Goal: Communication & Community: Answer question/provide support

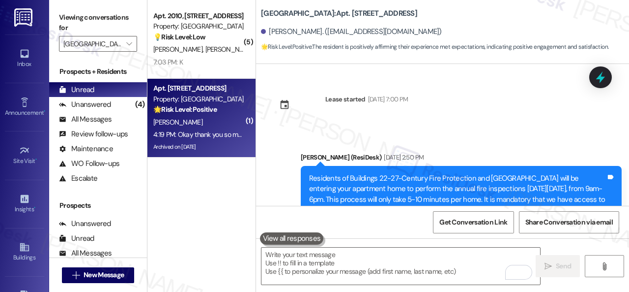
scroll to position [11921, 0]
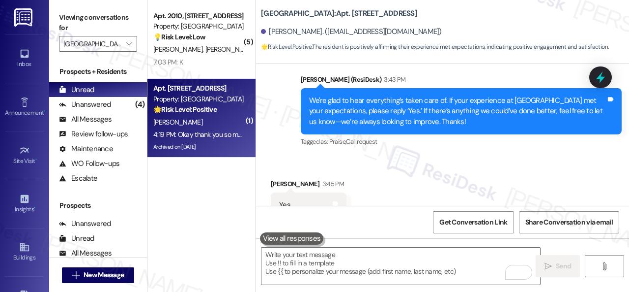
click at [212, 126] on div "[PERSON_NAME]" at bounding box center [198, 122] width 93 height 12
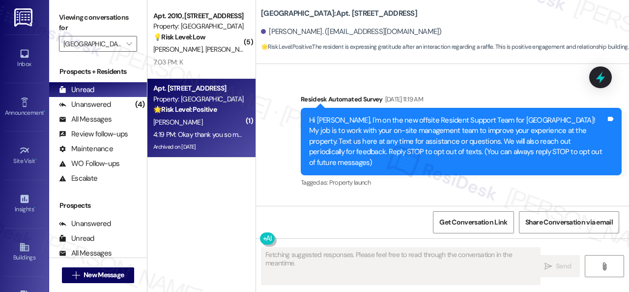
scroll to position [26610, 0]
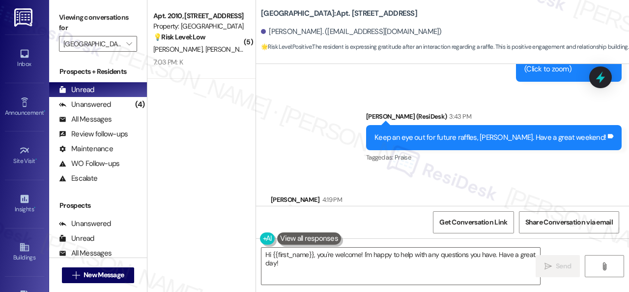
click at [218, 239] on div "( 5 ) Apt. 2010, 1 [GEOGRAPHIC_DATA] Property: [GEOGRAPHIC_DATA] 💡 Risk Level: …" at bounding box center [388, 146] width 482 height 292
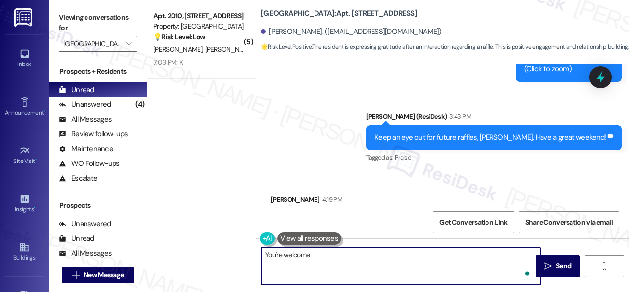
type textarea "You're welcome!"
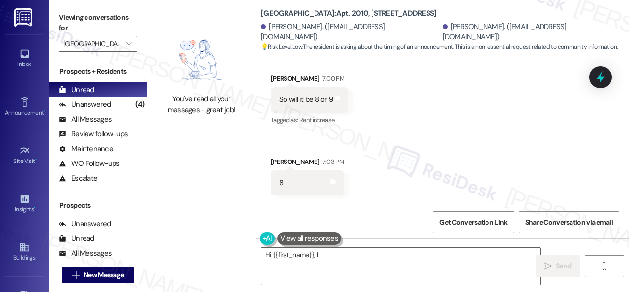
scroll to position [9775, 0]
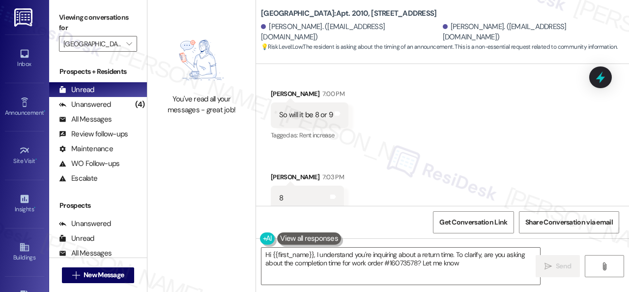
type textarea "Hi {{first_name}}, I understand you're inquiring about a return time. To clarif…"
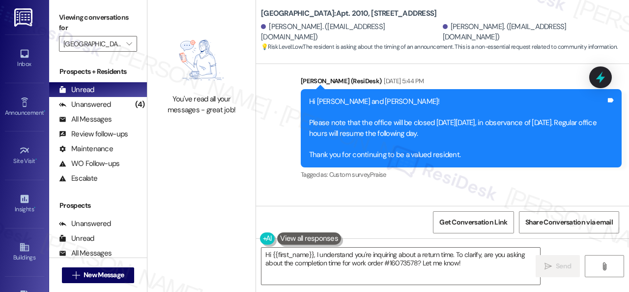
scroll to position [7562, 0]
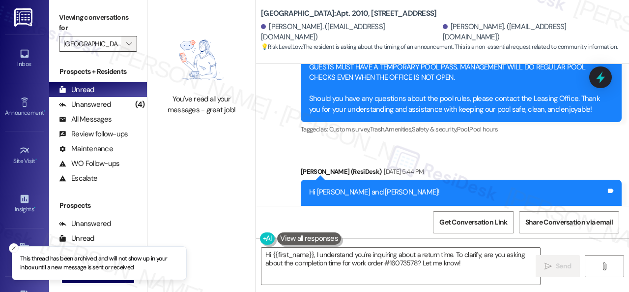
click at [129, 46] on icon "" at bounding box center [128, 44] width 5 height 8
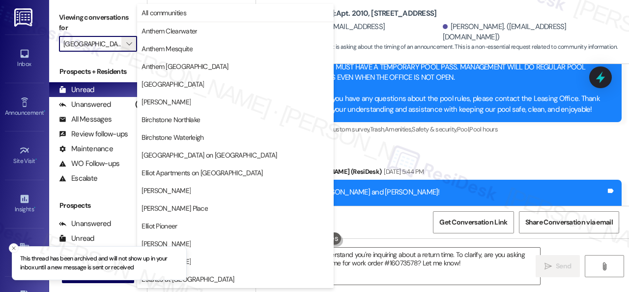
scroll to position [337, 0]
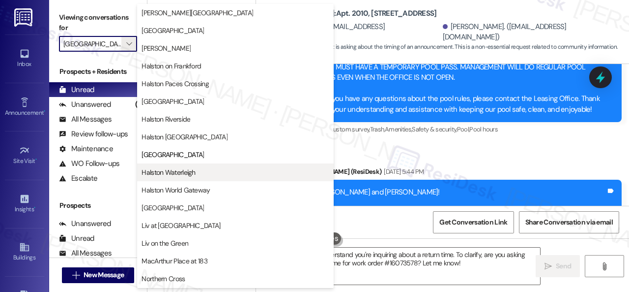
click at [177, 169] on span "Halston Waterleigh" at bounding box center [169, 172] width 54 height 10
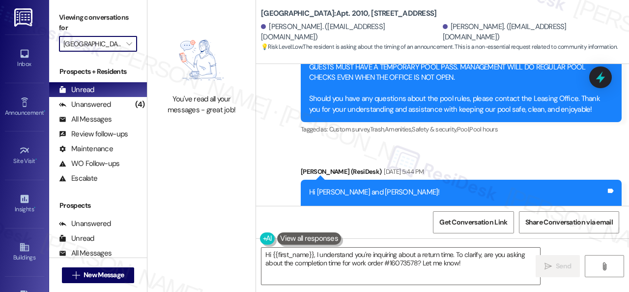
type input "Halston Waterleigh"
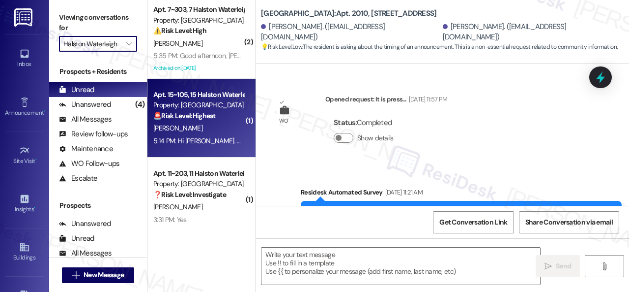
type textarea "Fetching suggested responses. Please feel free to read through the conversation…"
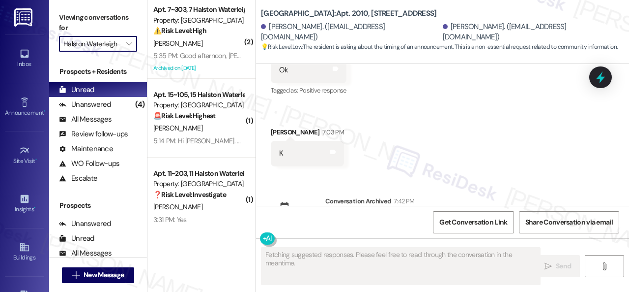
scroll to position [92, 0]
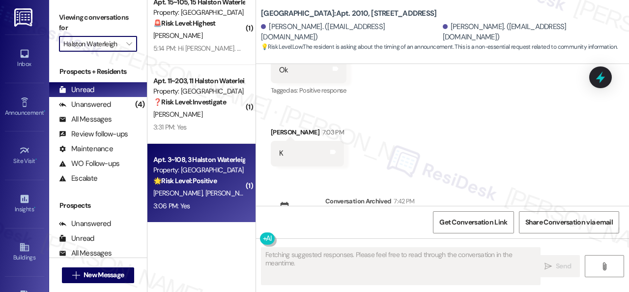
click at [218, 210] on div "3:06 PM: Yes 3:06 PM: Yes" at bounding box center [198, 206] width 93 height 12
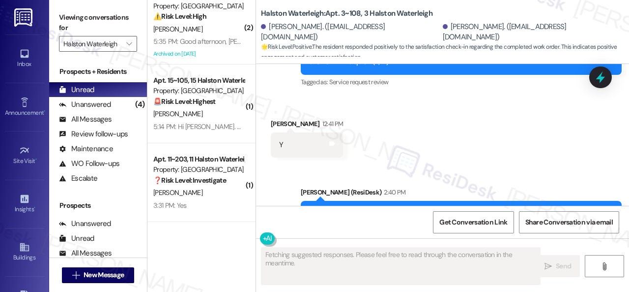
scroll to position [14, 0]
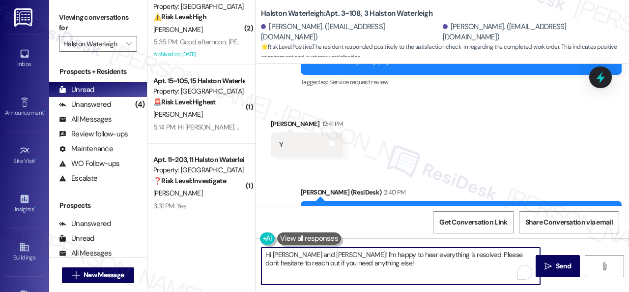
drag, startPoint x: 261, startPoint y: 264, endPoint x: 236, endPoint y: 248, distance: 29.6
click at [219, 248] on div "( 2 ) Apt. 7~303, 7 Halston Waterleigh Property: Halston Waterleigh ⚠️ Risk Lev…" at bounding box center [388, 146] width 482 height 292
paste textarea "I'm glad you are satisfied with your home. Have you written a review for us bef…"
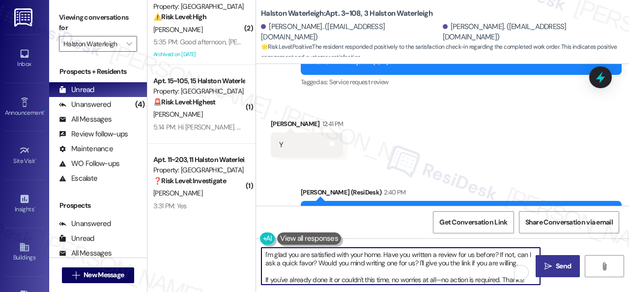
type textarea "I'm glad you are satisfied with your home. Have you written a review for us bef…"
click at [551, 261] on span " Send" at bounding box center [558, 266] width 31 height 10
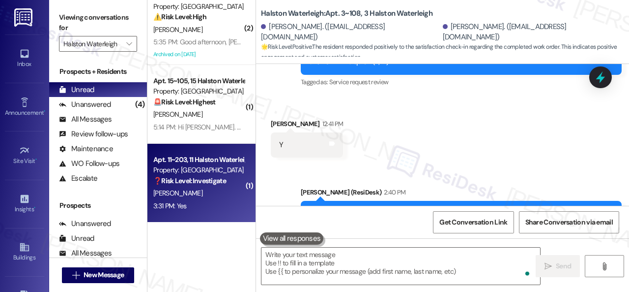
scroll to position [24076, 0]
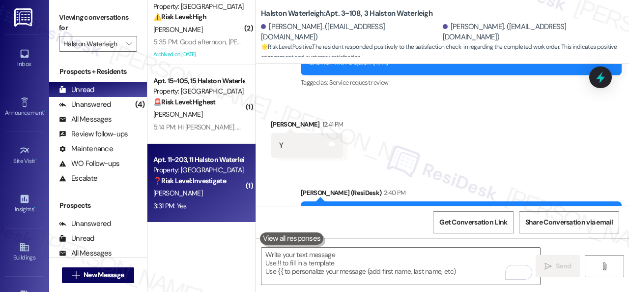
click at [215, 196] on div "[PERSON_NAME]" at bounding box center [198, 193] width 93 height 12
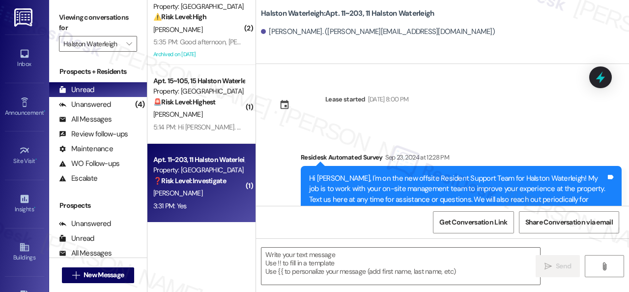
click at [335, 261] on textarea at bounding box center [401, 265] width 279 height 37
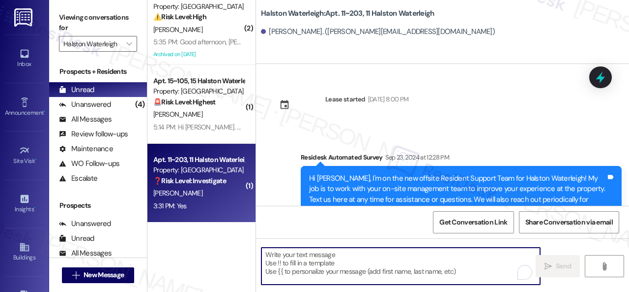
paste textarea "I'm glad you are satisfied with your home. Have you written a review for us bef…"
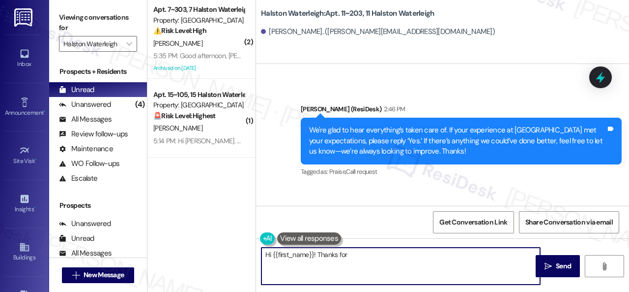
scroll to position [25119, 0]
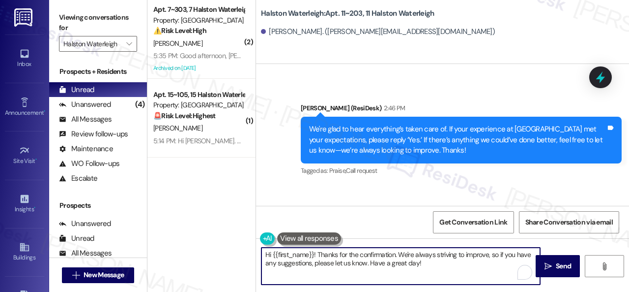
drag, startPoint x: 448, startPoint y: 267, endPoint x: 195, endPoint y: 242, distance: 254.5
click at [194, 242] on div "( 2 ) Apt. 7~303, 7 Halston Waterleigh Property: Halston Waterleigh ⚠️ Risk Lev…" at bounding box center [388, 146] width 482 height 292
paste textarea "I'm glad you are satisfied with your home. Have you written a review for us bef…"
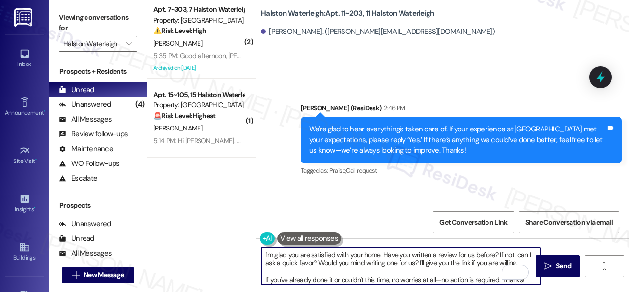
scroll to position [0, 0]
type textarea "I'm glad you are satisfied with your home. Have you written a review for us bef…"
click at [557, 273] on button " Send" at bounding box center [558, 266] width 44 height 22
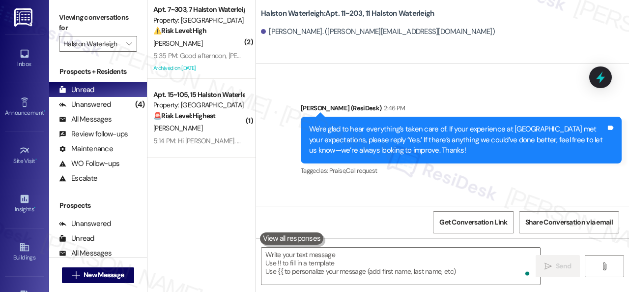
scroll to position [25118, 0]
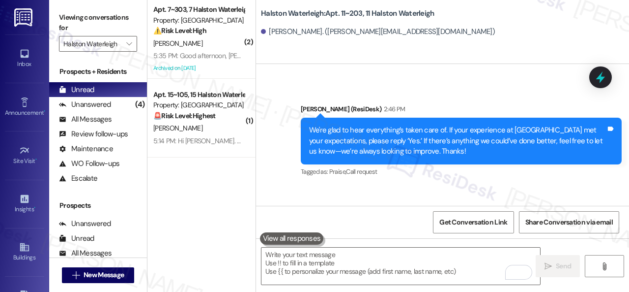
click at [198, 131] on div "[PERSON_NAME]" at bounding box center [198, 128] width 93 height 12
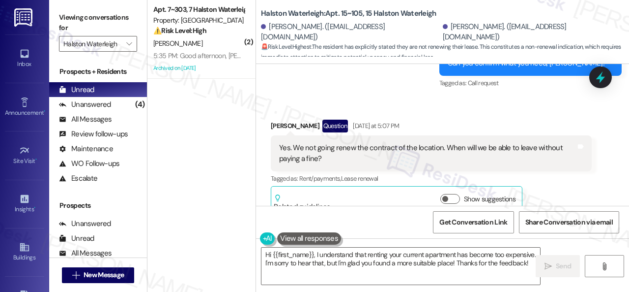
scroll to position [24050, 0]
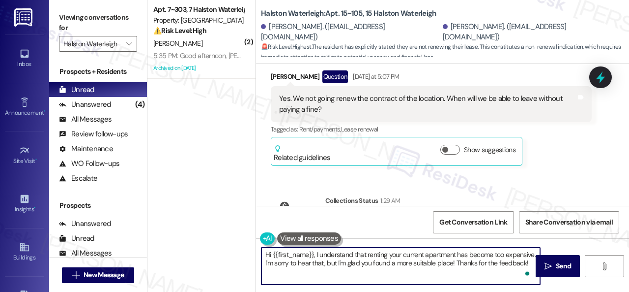
drag, startPoint x: 305, startPoint y: 274, endPoint x: 255, endPoint y: 245, distance: 57.8
click at [255, 245] on div "( 2 ) Apt. 7~303, 7 Halston Waterleigh Property: Halston Waterleigh ⚠️ Risk Lev…" at bounding box center [388, 146] width 482 height 292
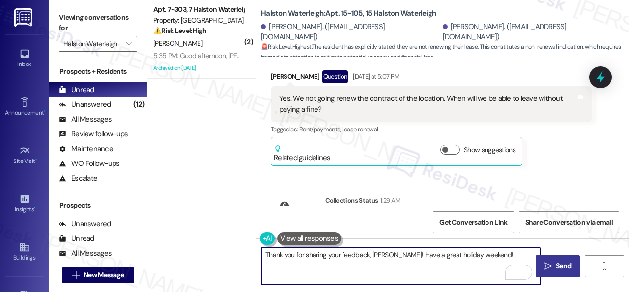
type textarea "Thank you for sharing your feedback, [PERSON_NAME]! Have a great holiday weeken…"
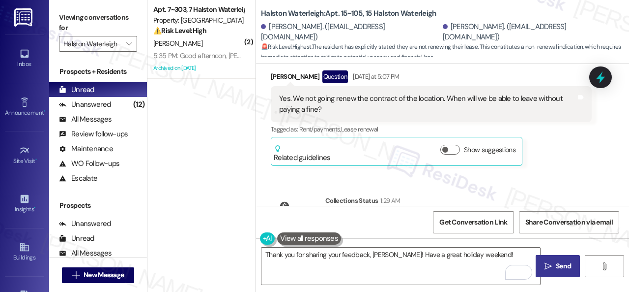
click at [544, 260] on button " Send" at bounding box center [558, 266] width 44 height 22
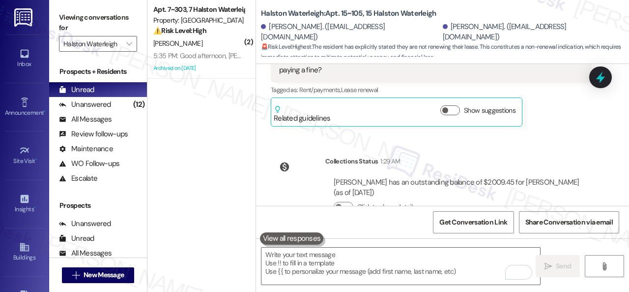
scroll to position [24070, 0]
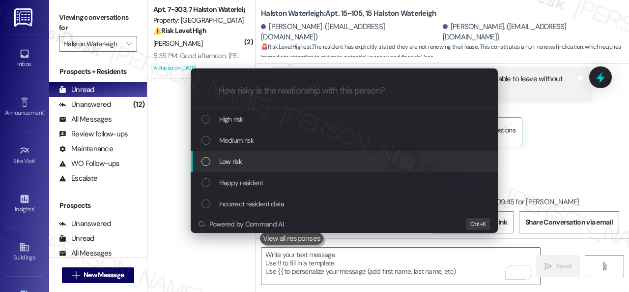
click at [224, 160] on span "Low risk" at bounding box center [230, 161] width 23 height 11
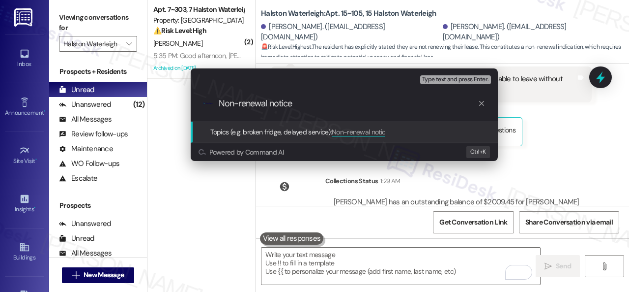
type input "Non-renewal notice."
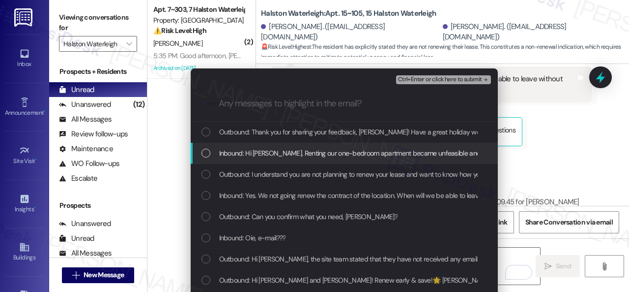
click at [255, 155] on span "Inbound: Hi [PERSON_NAME]. Renting our one-bedroom apartment became unfeasible …" at bounding box center [622, 152] width 806 height 11
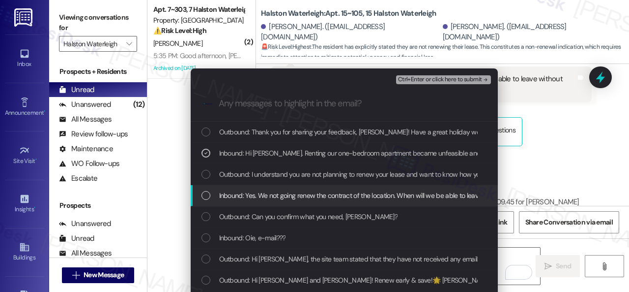
click at [257, 192] on span "Inbound: Yes. We not going renew the contract of the location. When will we be …" at bounding box center [382, 195] width 327 height 11
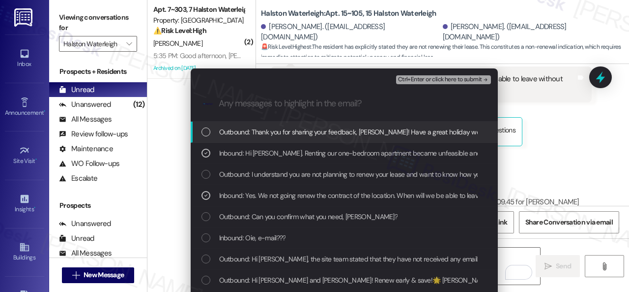
click at [421, 78] on span "Ctrl+Enter or click here to submit" at bounding box center [440, 79] width 84 height 7
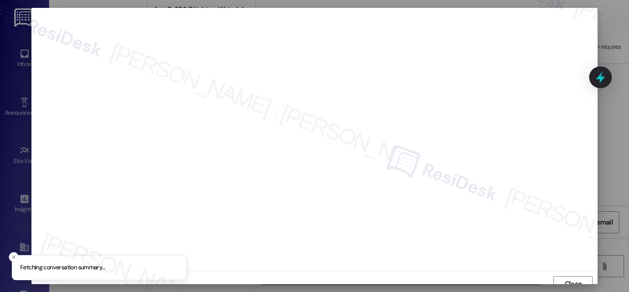
scroll to position [7, 0]
click at [565, 274] on span "Close" at bounding box center [573, 276] width 17 height 10
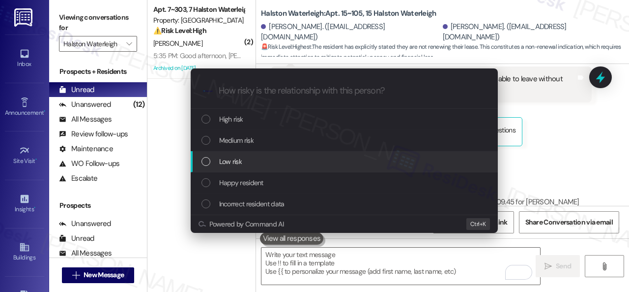
click at [221, 163] on span "Low risk" at bounding box center [230, 161] width 23 height 11
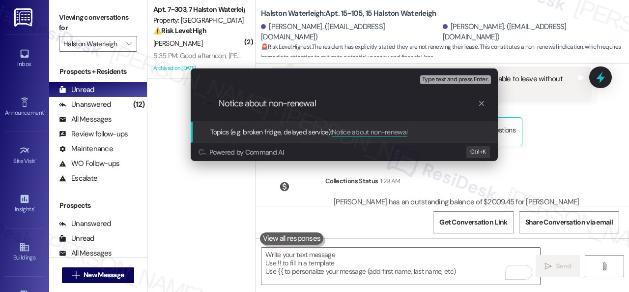
type input "Notice about non-renewal."
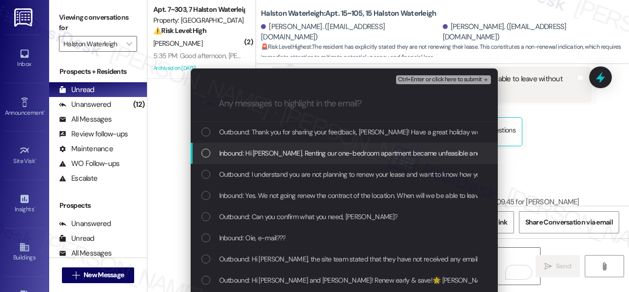
click at [248, 151] on span "Inbound: Hi [PERSON_NAME]. Renting our one-bedroom apartment became unfeasible …" at bounding box center [622, 152] width 806 height 11
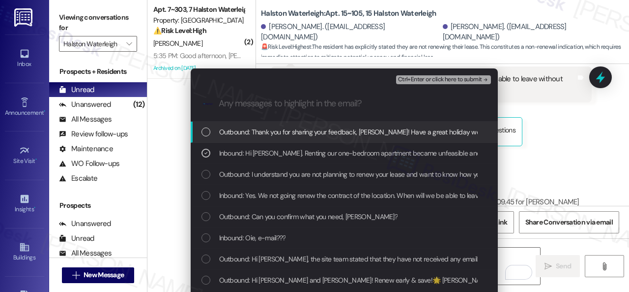
click at [459, 80] on span "Ctrl+Enter or click here to submit" at bounding box center [440, 79] width 84 height 7
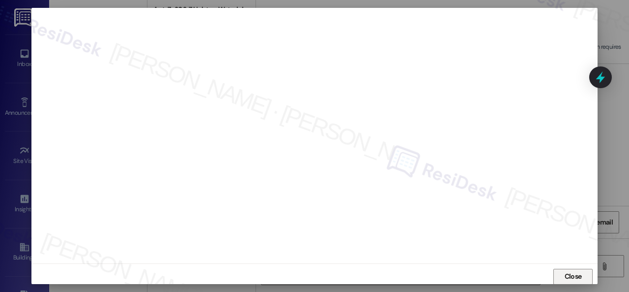
click at [567, 276] on span "Close" at bounding box center [573, 276] width 17 height 10
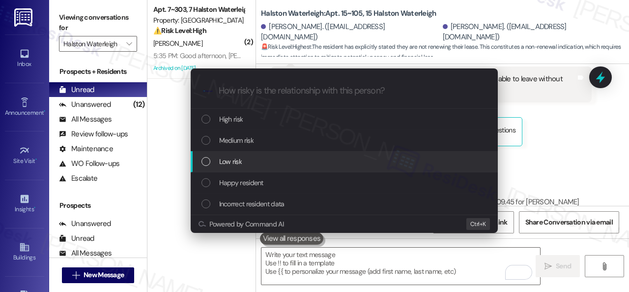
click at [226, 162] on span "Low risk" at bounding box center [230, 161] width 23 height 11
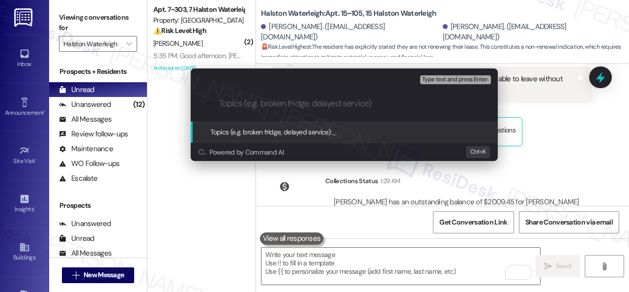
paste input "Notice about non-renewal."
type input "Notice about non-renewal."
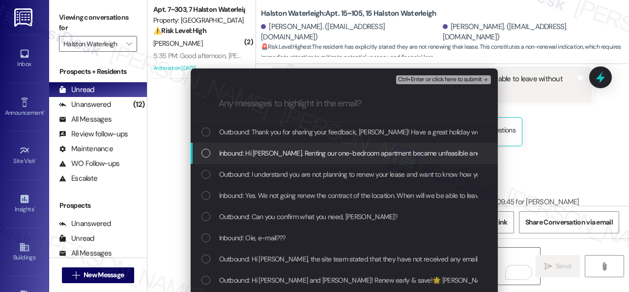
click at [265, 152] on span "Inbound: Hi [PERSON_NAME]. Renting our one-bedroom apartment became unfeasible …" at bounding box center [622, 152] width 806 height 11
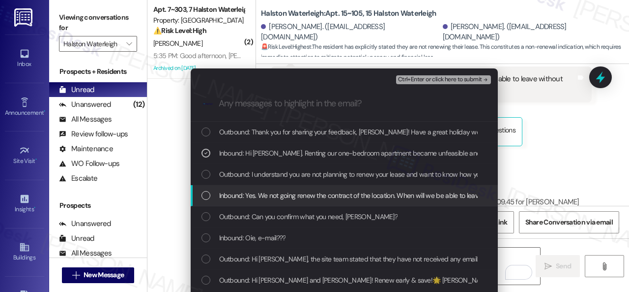
click at [268, 195] on span "Inbound: Yes. We not going renew the contract of the location. When will we be …" at bounding box center [382, 195] width 327 height 11
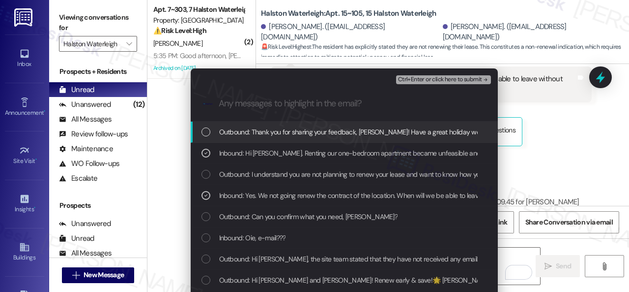
click at [409, 76] on span "Ctrl+Enter or click here to submit" at bounding box center [440, 79] width 84 height 7
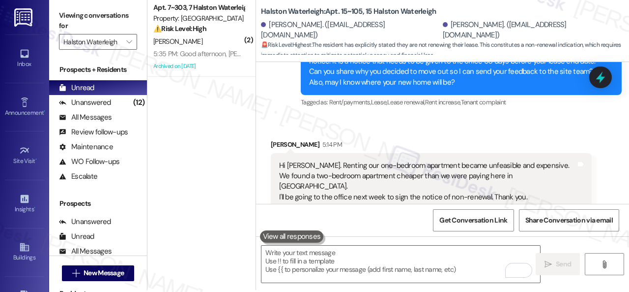
scroll to position [3, 0]
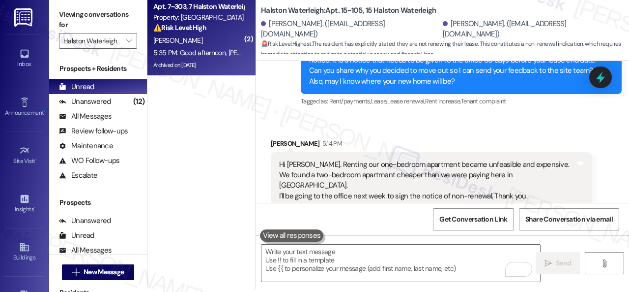
click at [209, 43] on div "[PERSON_NAME]" at bounding box center [198, 40] width 93 height 12
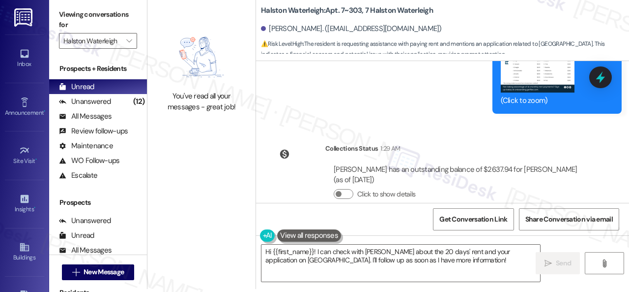
scroll to position [56643, 0]
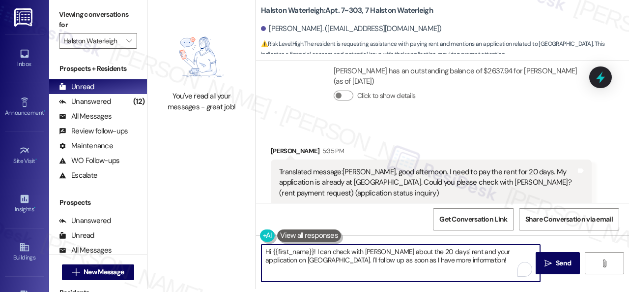
drag, startPoint x: 318, startPoint y: 252, endPoint x: 449, endPoint y: 257, distance: 131.9
click at [447, 258] on textarea "Hi {{first_name}}! I can check with [PERSON_NAME] about the 20 days' rent and y…" at bounding box center [401, 262] width 279 height 37
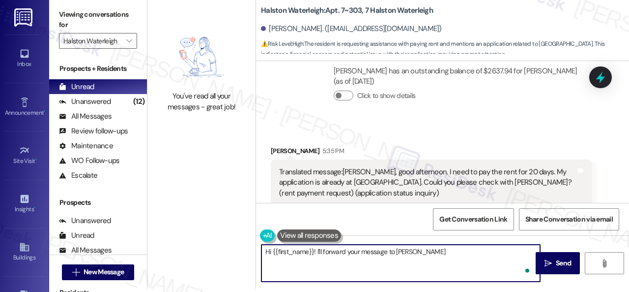
type textarea "Hi {{first_name}}! I'll forward your message to [PERSON_NAME]"
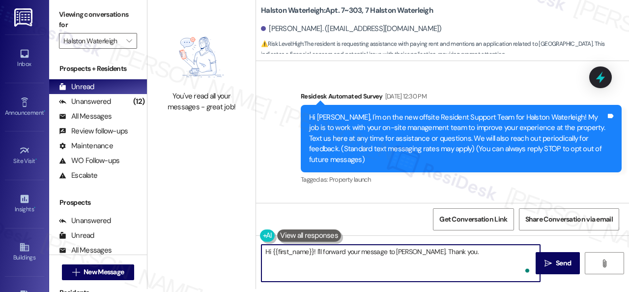
scroll to position [56643, 0]
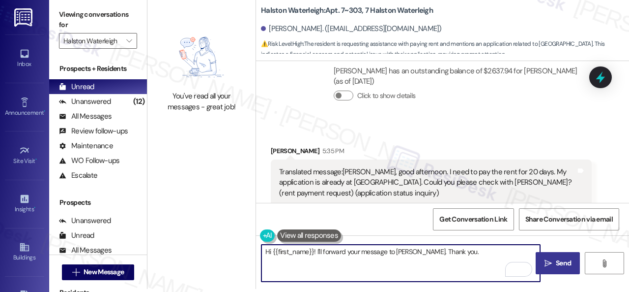
type textarea "Hi {{first_name}}! I'll forward your message to Valeria. Thank you."
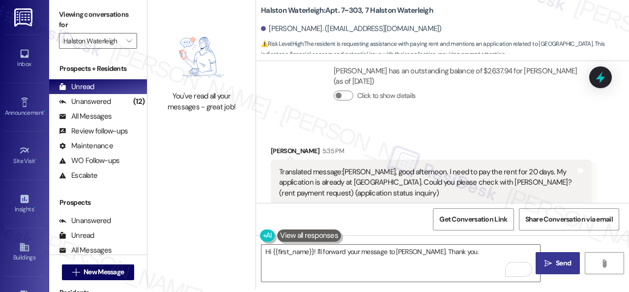
click at [554, 262] on span "Send" at bounding box center [563, 263] width 19 height 10
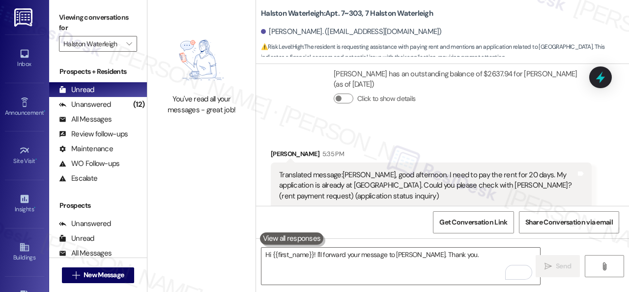
scroll to position [56643, 0]
drag, startPoint x: 275, startPoint y: 119, endPoint x: 384, endPoint y: 137, distance: 110.1
drag, startPoint x: 280, startPoint y: 108, endPoint x: 397, endPoint y: 145, distance: 123.3
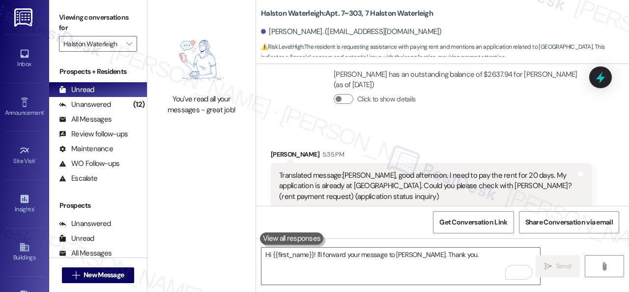
copy div "Good afternoon, Sarah. I need to pay 20 days’ rent. My application is already o…"
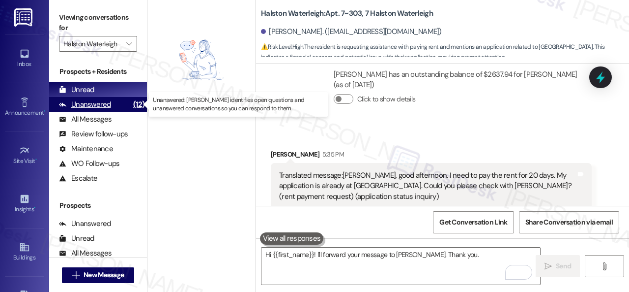
click at [92, 106] on div "Unanswered" at bounding box center [85, 104] width 52 height 10
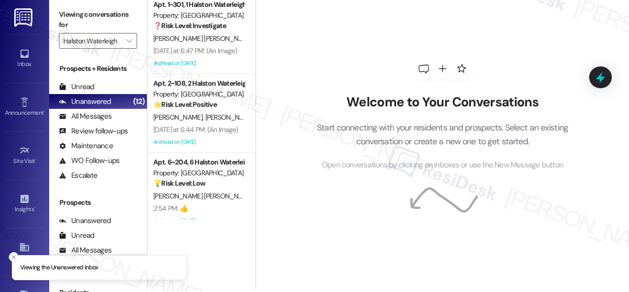
scroll to position [722, 0]
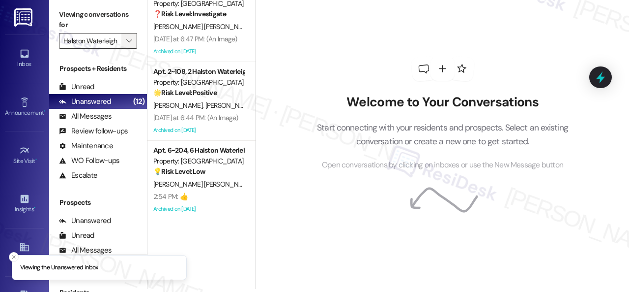
click at [129, 41] on icon "" at bounding box center [128, 41] width 5 height 8
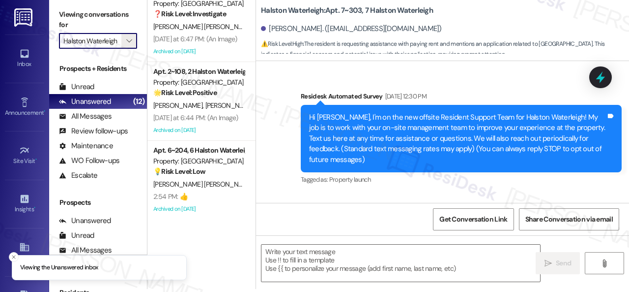
click at [133, 43] on span "" at bounding box center [128, 41] width 9 height 16
click at [125, 45] on span "" at bounding box center [128, 41] width 9 height 16
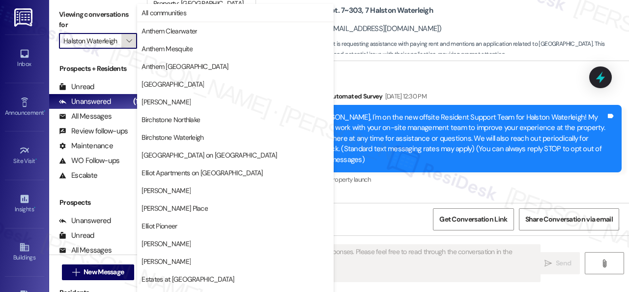
scroll to position [56726, 0]
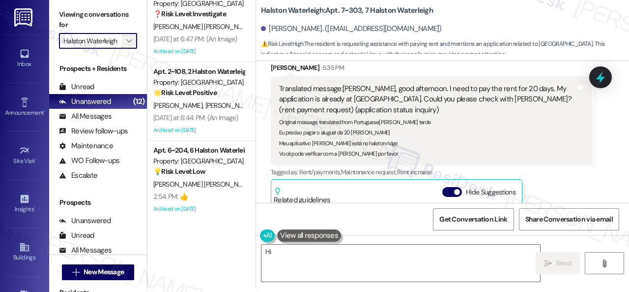
click at [128, 41] on icon "" at bounding box center [128, 41] width 5 height 8
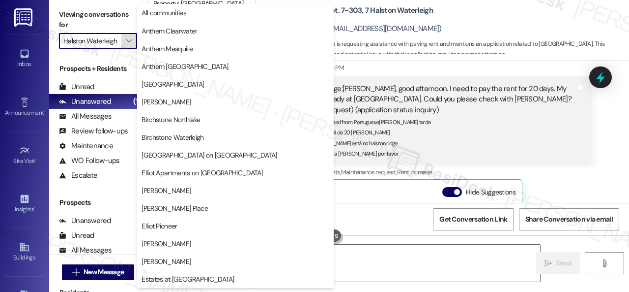
scroll to position [337, 0]
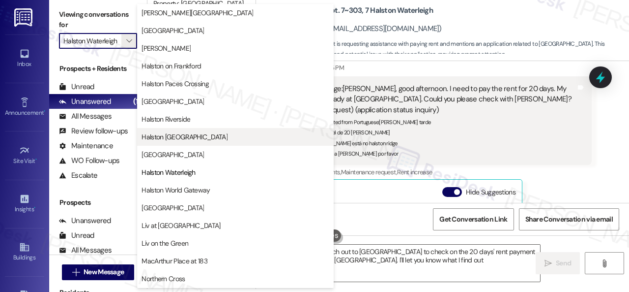
type textarea "Hi {{first_name}}! I'll reach out to Valéria to check on the 20 days' rent paym…"
click at [175, 138] on span "Halston [GEOGRAPHIC_DATA]" at bounding box center [185, 137] width 86 height 10
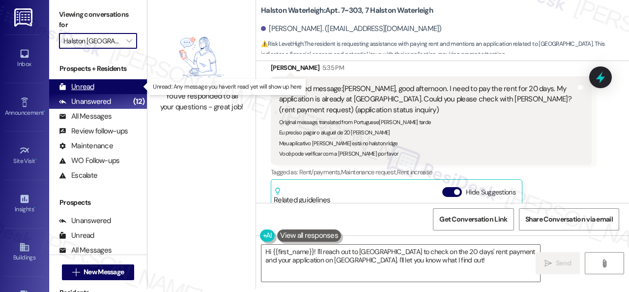
click at [93, 87] on div "Unread" at bounding box center [76, 87] width 35 height 10
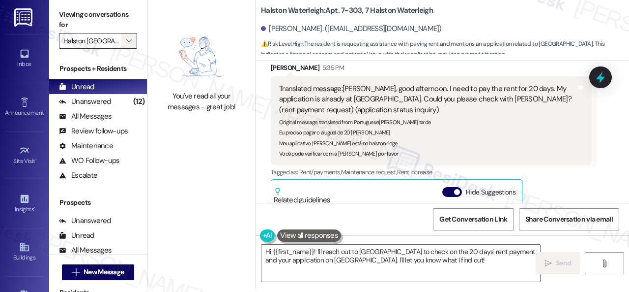
click at [136, 38] on button "" at bounding box center [129, 41] width 16 height 16
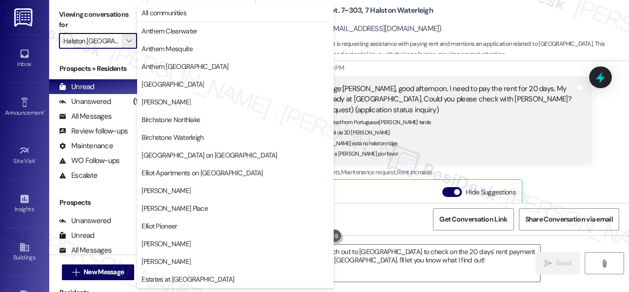
scroll to position [337, 0]
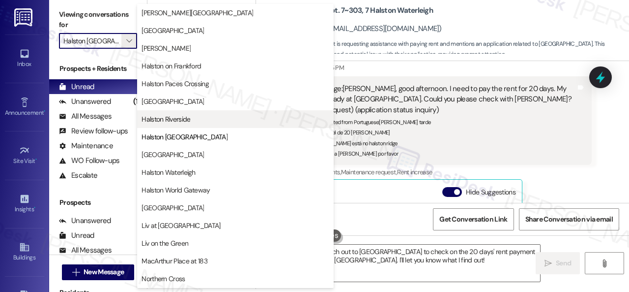
click at [181, 121] on span "Halston Riverside" at bounding box center [166, 119] width 49 height 10
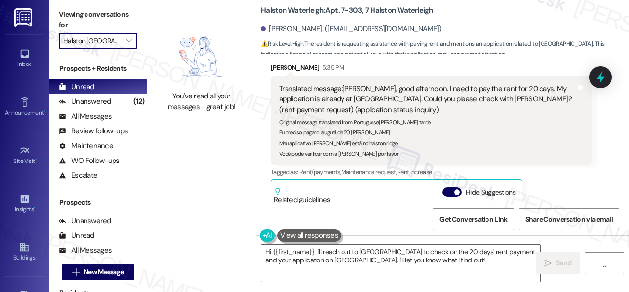
type input "Halston Riverside"
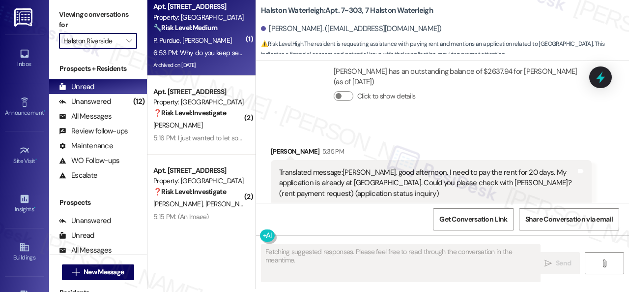
type textarea "Updating..."
click at [227, 42] on div "P. Purdue L. Yarbrough" at bounding box center [198, 40] width 93 height 12
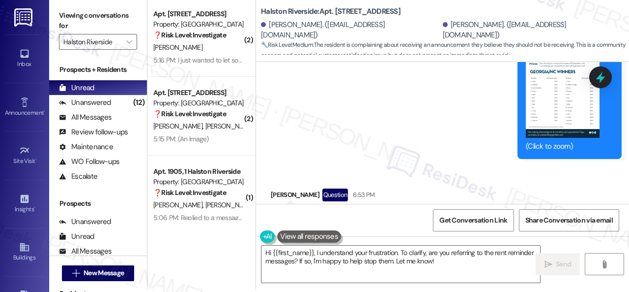
scroll to position [3, 0]
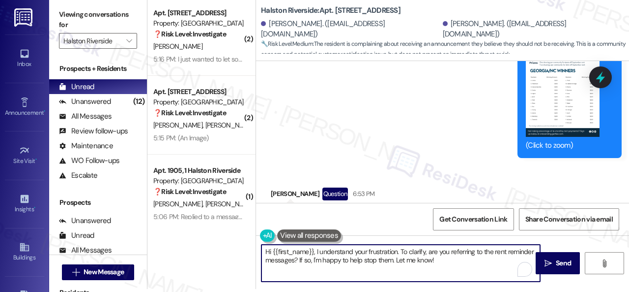
drag, startPoint x: 297, startPoint y: 252, endPoint x: 362, endPoint y: 257, distance: 65.1
click at [362, 257] on textarea "Hi {{first_name}}, I understand your frustration. To clarify, are you referring…" at bounding box center [401, 262] width 279 height 37
drag, startPoint x: 271, startPoint y: 251, endPoint x: 442, endPoint y: 260, distance: 171.3
click at [443, 260] on textarea "Hi {{first_name}}, I understand your frustration. To clarify, are you referring…" at bounding box center [401, 262] width 279 height 37
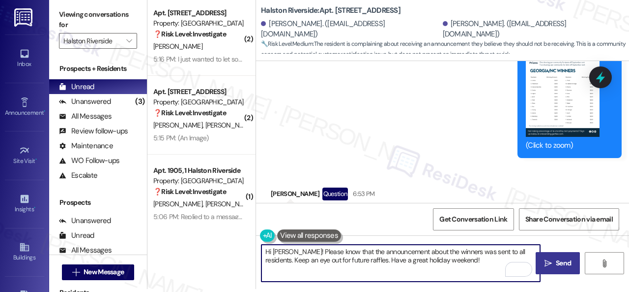
type textarea "Hi Pamela! Please know that the announcement about the winners was sent to all …"
click at [556, 263] on span "Send" at bounding box center [563, 263] width 15 height 10
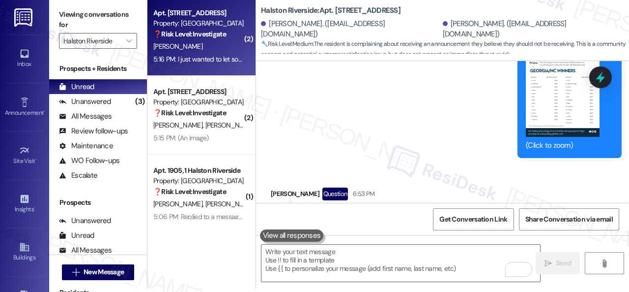
click at [220, 53] on div "5:16 PM: I just wanted to let someone know so that way I won't be charged a lat…" at bounding box center [198, 59] width 93 height 12
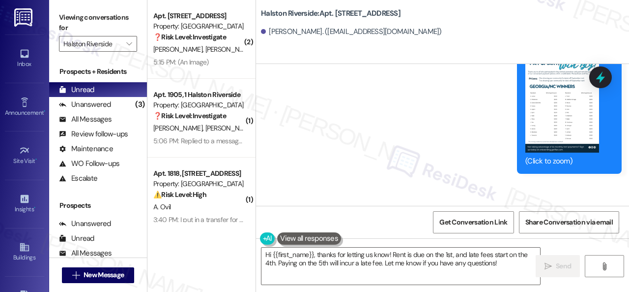
scroll to position [4099, 0]
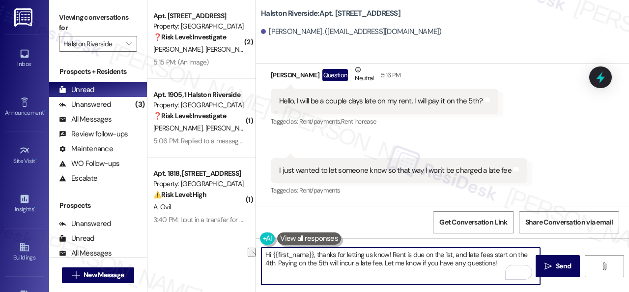
drag, startPoint x: 392, startPoint y: 254, endPoint x: 469, endPoint y: 253, distance: 76.7
click at [469, 253] on textarea "Hi {{first_name}}, thanks for letting us know! Rent is due on the 1st, and late…" at bounding box center [401, 265] width 279 height 37
click at [389, 256] on textarea "Hi {{first_name}}, thanks for letting us know! Rent is due on the 1st, and late…" at bounding box center [401, 265] width 279 height 37
drag, startPoint x: 465, startPoint y: 253, endPoint x: 278, endPoint y: 262, distance: 186.5
click at [278, 262] on textarea "Hi {{first_name}}, thanks for letting us know about your late payment! Rent is …" at bounding box center [401, 265] width 279 height 37
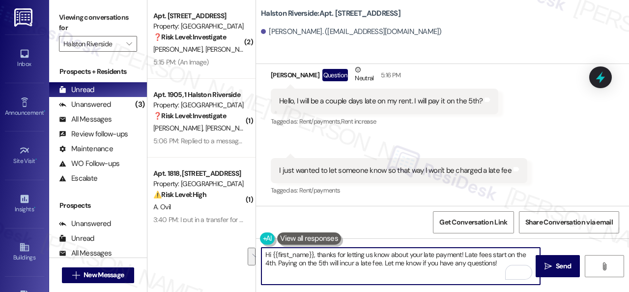
drag, startPoint x: 274, startPoint y: 263, endPoint x: 501, endPoint y: 261, distance: 226.7
click at [501, 261] on textarea "Hi {{first_name}}, thanks for letting us know about your late payment! Late fee…" at bounding box center [401, 265] width 279 height 37
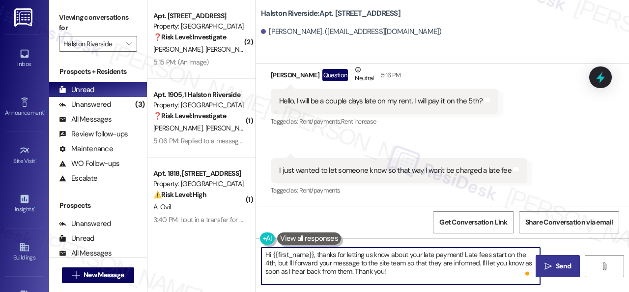
type textarea "Hi {{first_name}}, thanks for letting us know about your late payment! Late fee…"
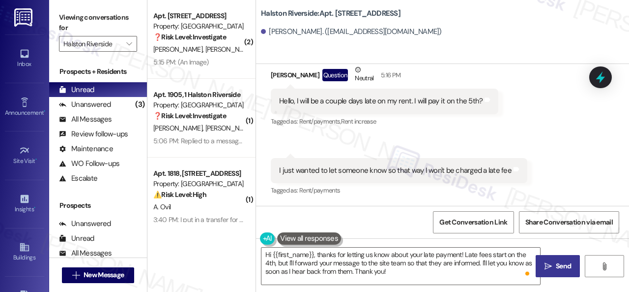
click at [554, 267] on span "Send" at bounding box center [563, 266] width 19 height 10
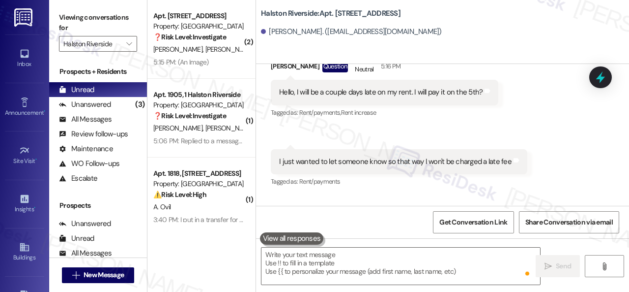
scroll to position [4098, 0]
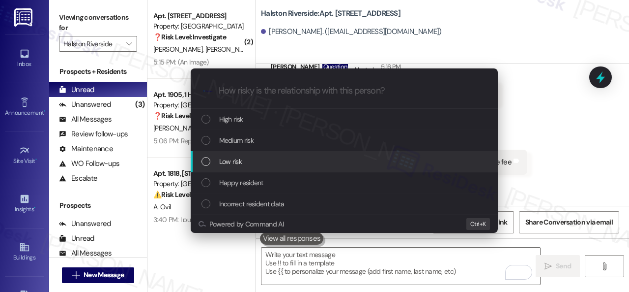
click at [227, 160] on span "Low risk" at bounding box center [230, 161] width 23 height 11
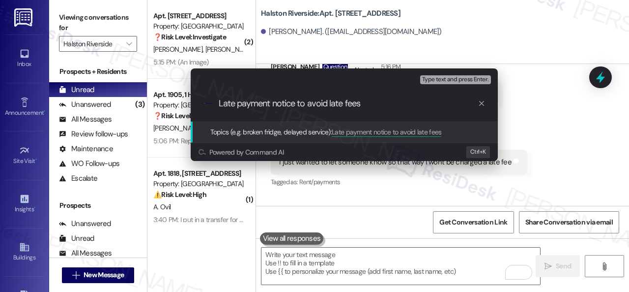
type input "Late payment notice to avoid late fees."
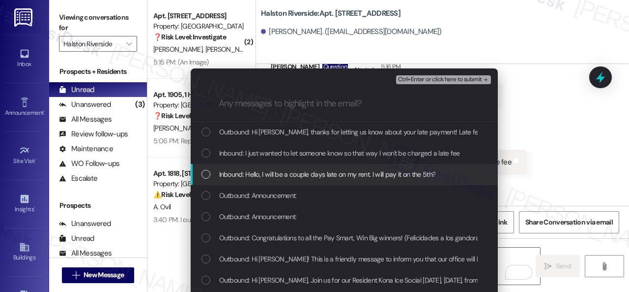
click at [251, 173] on span "Inbound: Hello, I will be a couple days late on my rent. I will pay it on the 5…" at bounding box center [327, 174] width 217 height 11
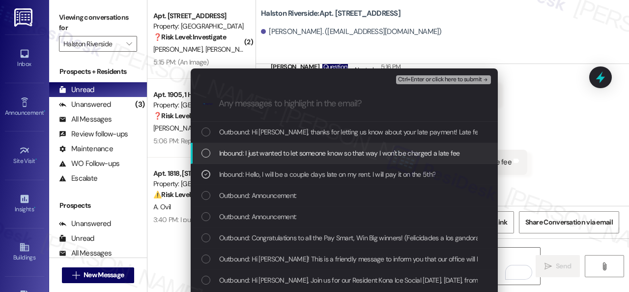
click at [255, 147] on span "Inbound: I just wanted to let someone know so that way I won't be charged a lat…" at bounding box center [339, 152] width 241 height 11
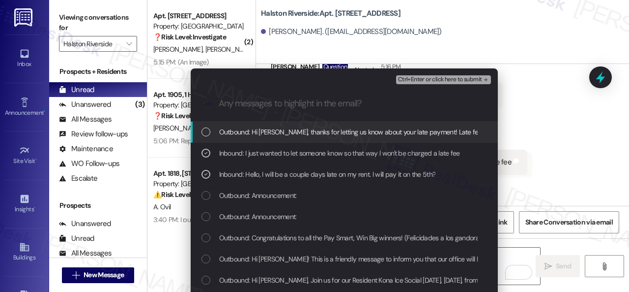
click at [420, 78] on span "Ctrl+Enter or click here to submit" at bounding box center [440, 79] width 84 height 7
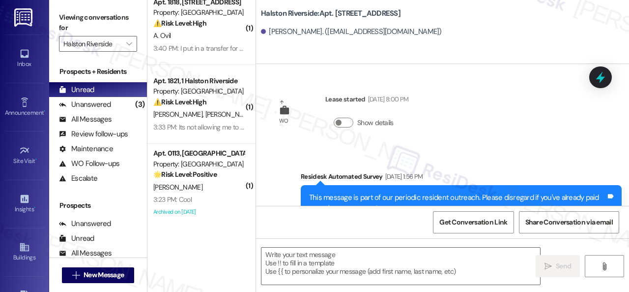
scroll to position [3, 0]
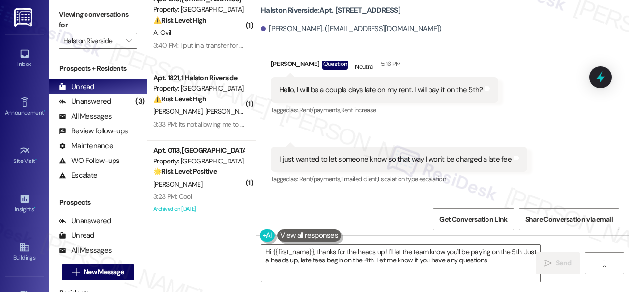
type textarea "Hi {{first_name}}, thanks for the heads up! I'll let the team know you'll be pa…"
